Goal: Manage account settings

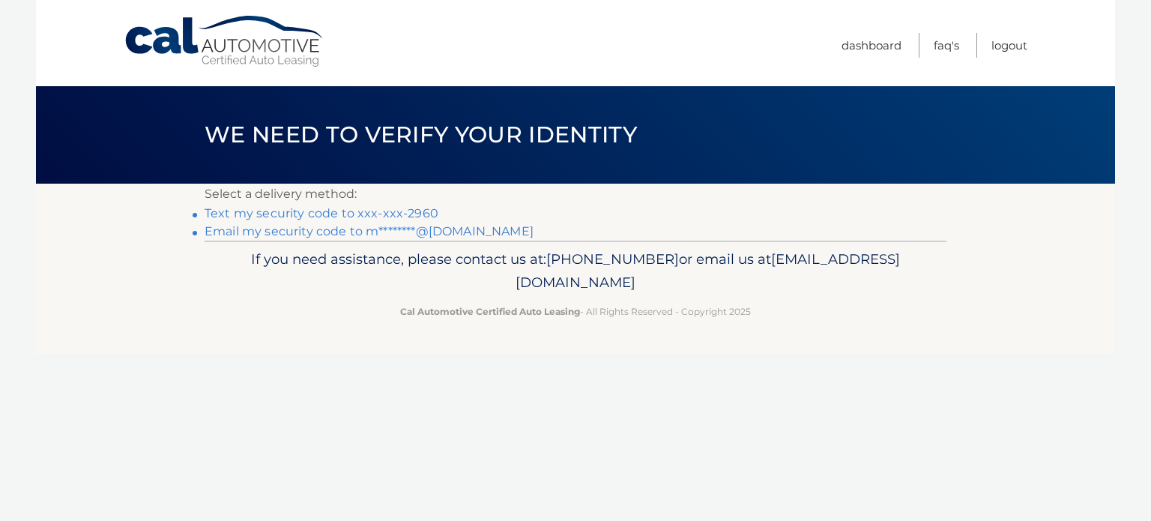
click at [345, 209] on link "Text my security code to xxx-xxx-2960" at bounding box center [322, 213] width 234 height 14
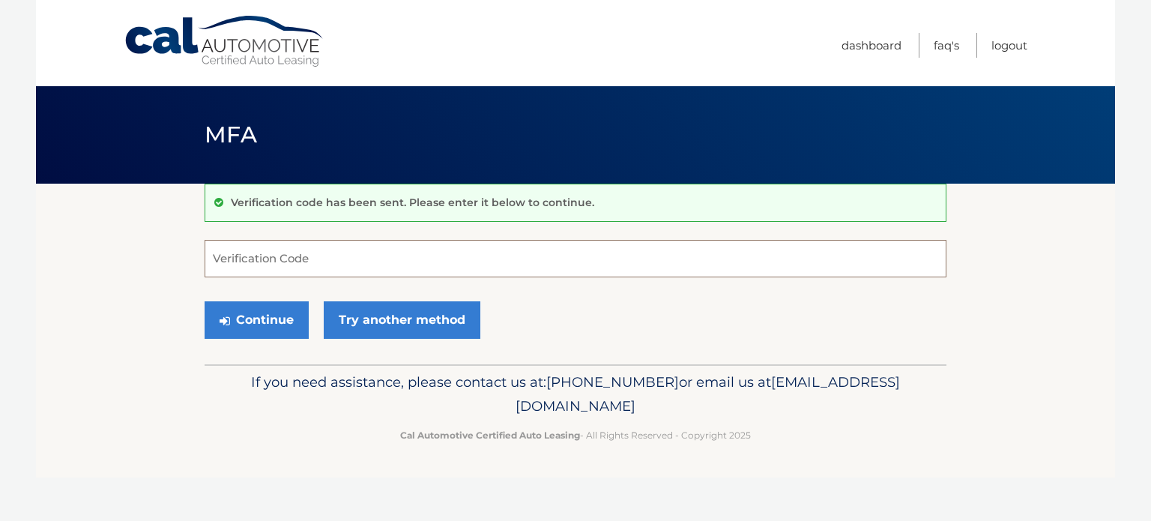
click at [370, 261] on input "Verification Code" at bounding box center [576, 258] width 742 height 37
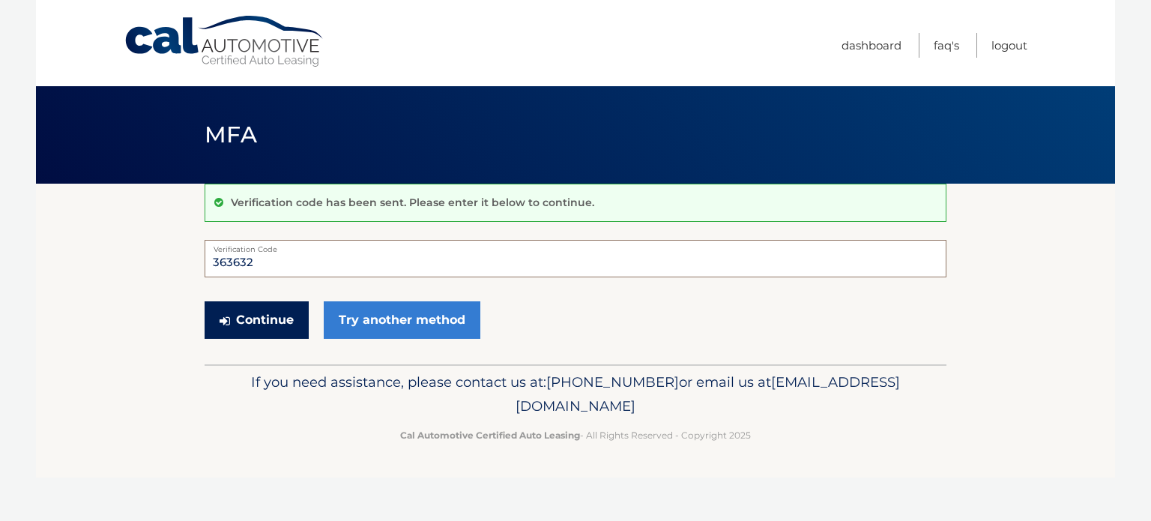
type input "363632"
click at [248, 302] on button "Continue" at bounding box center [257, 319] width 104 height 37
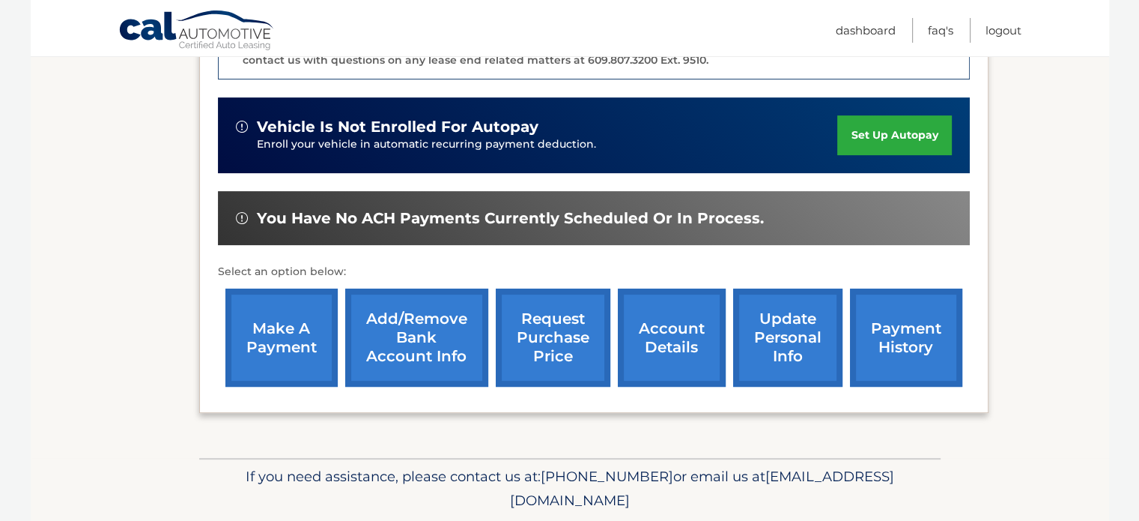
scroll to position [449, 0]
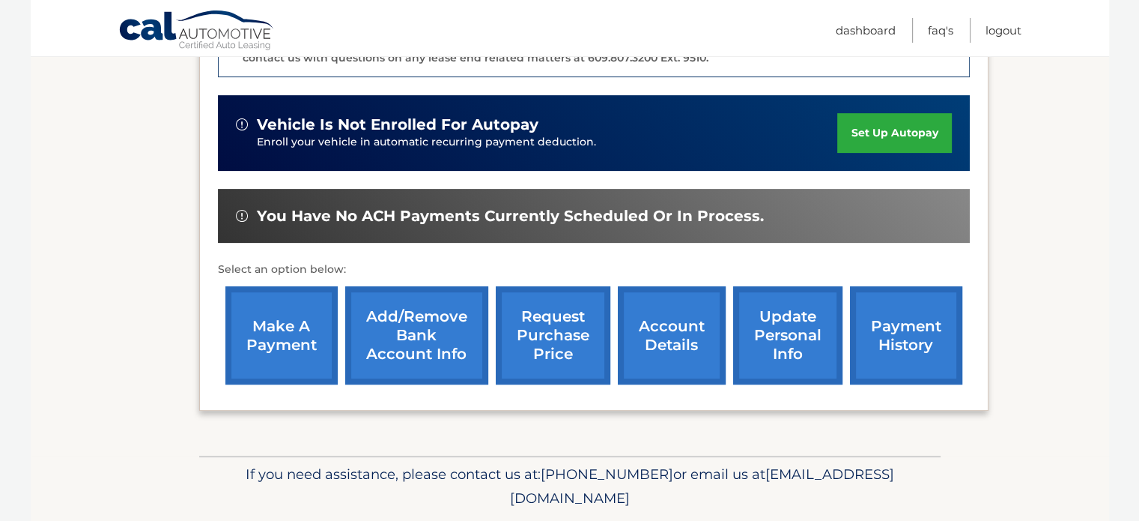
click at [700, 345] on link "account details" at bounding box center [672, 335] width 108 height 98
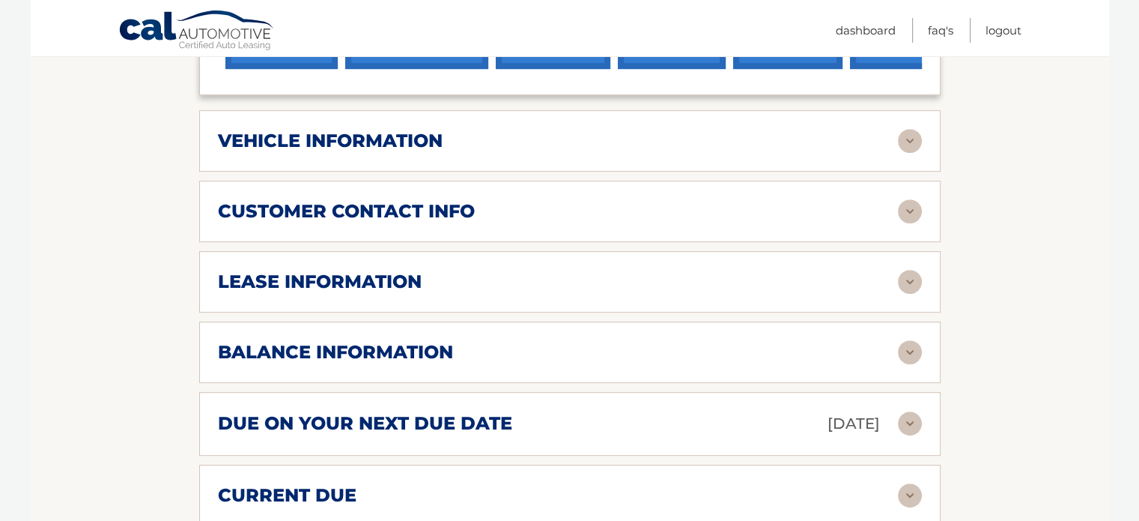
scroll to position [749, 0]
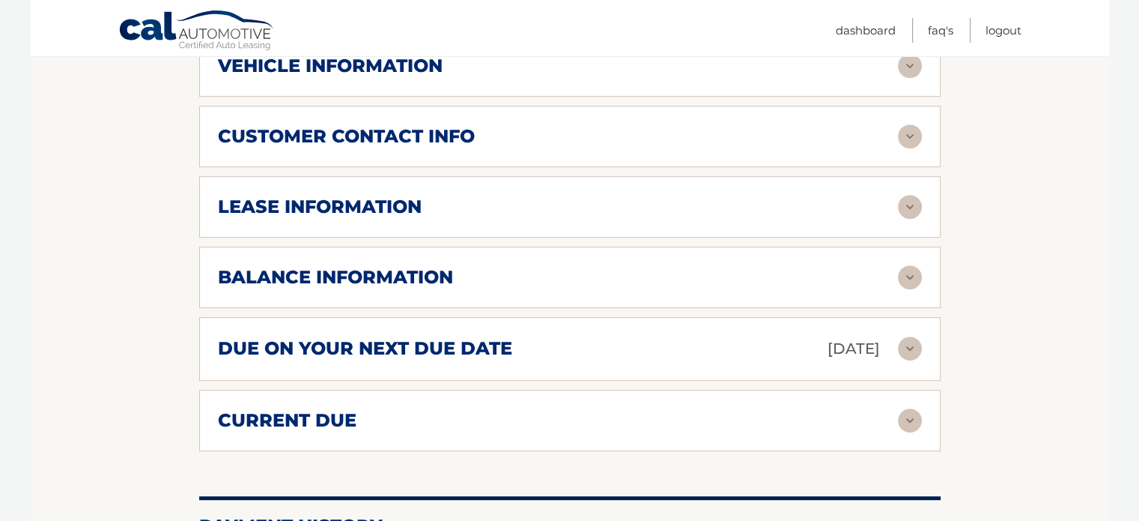
click at [918, 265] on img at bounding box center [910, 277] width 24 height 24
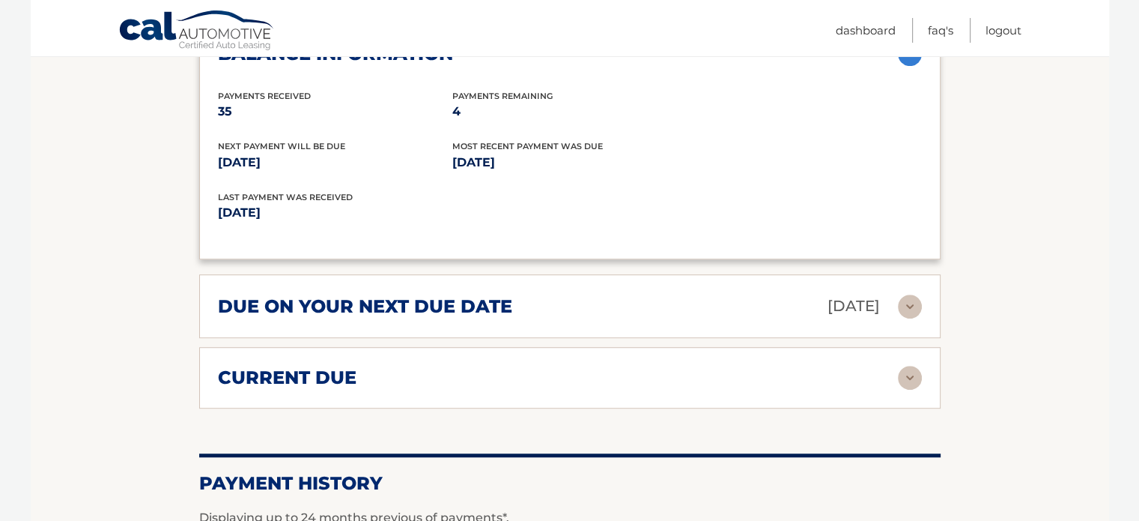
scroll to position [974, 0]
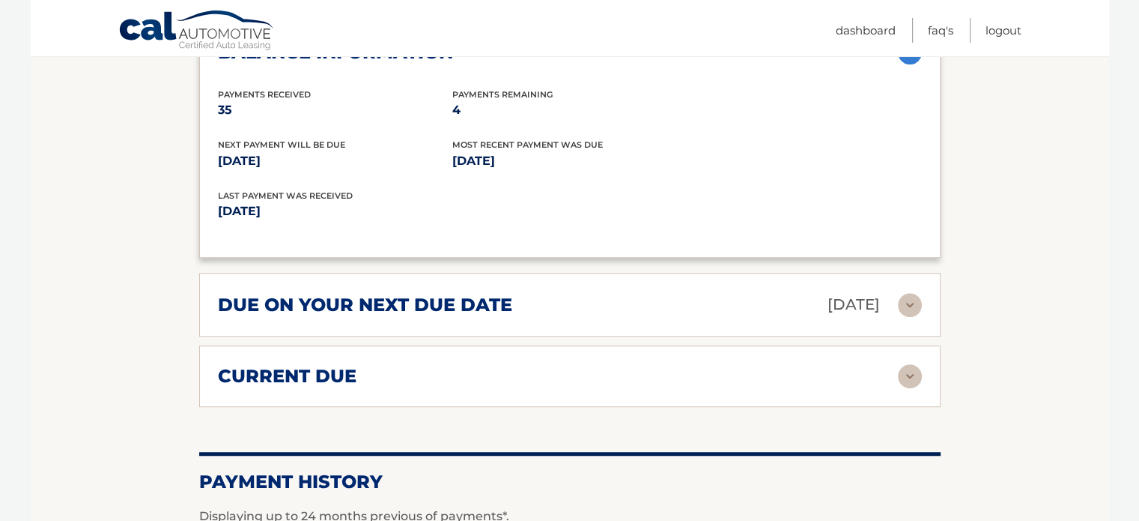
click at [915, 304] on img at bounding box center [910, 305] width 24 height 24
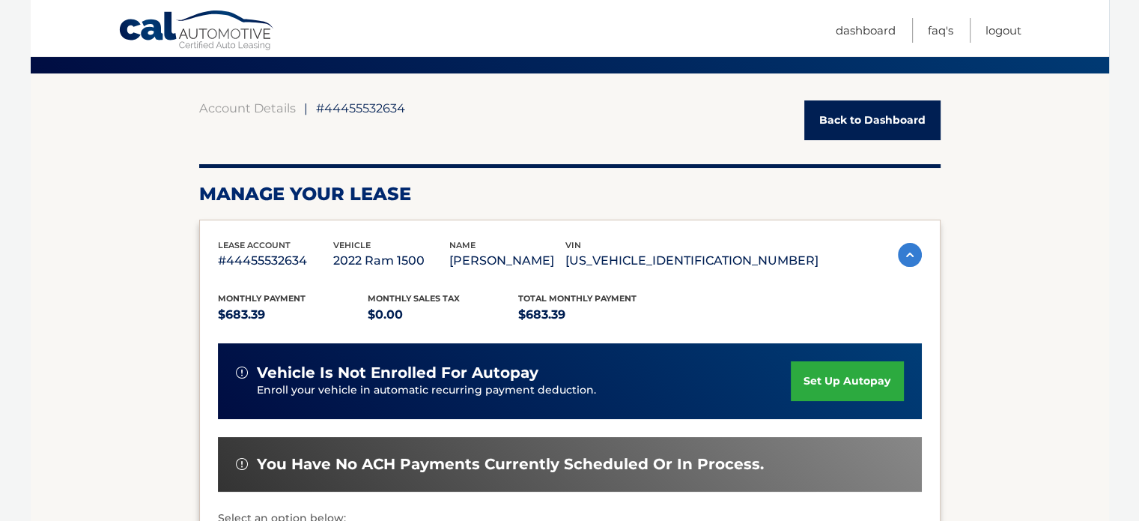
scroll to position [0, 0]
